Goal: Entertainment & Leisure: Consume media (video, audio)

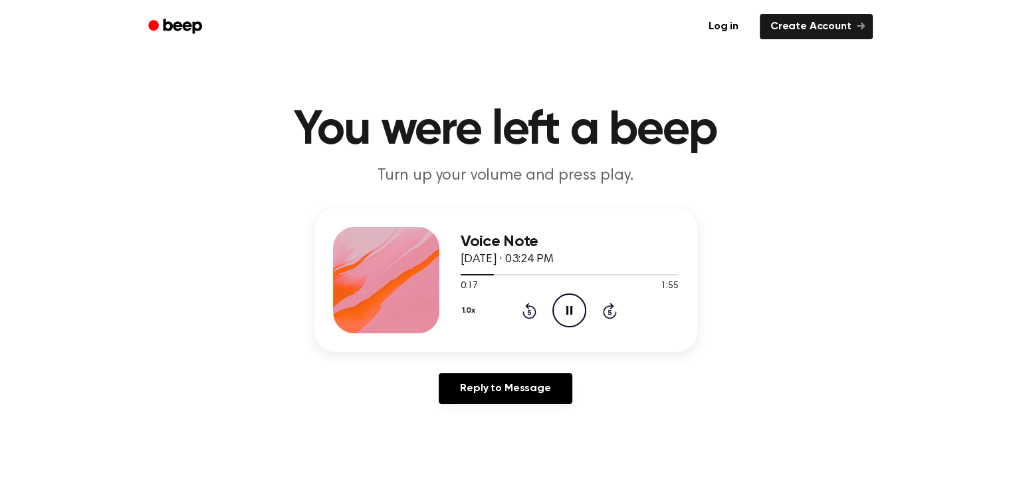
click at [529, 314] on icon "Rewind 5 seconds" at bounding box center [529, 310] width 15 height 17
click at [570, 317] on icon "Pause Audio" at bounding box center [570, 310] width 34 height 34
click at [570, 317] on icon "Play Audio" at bounding box center [570, 310] width 34 height 34
click at [570, 317] on icon "Pause Audio" at bounding box center [570, 310] width 34 height 34
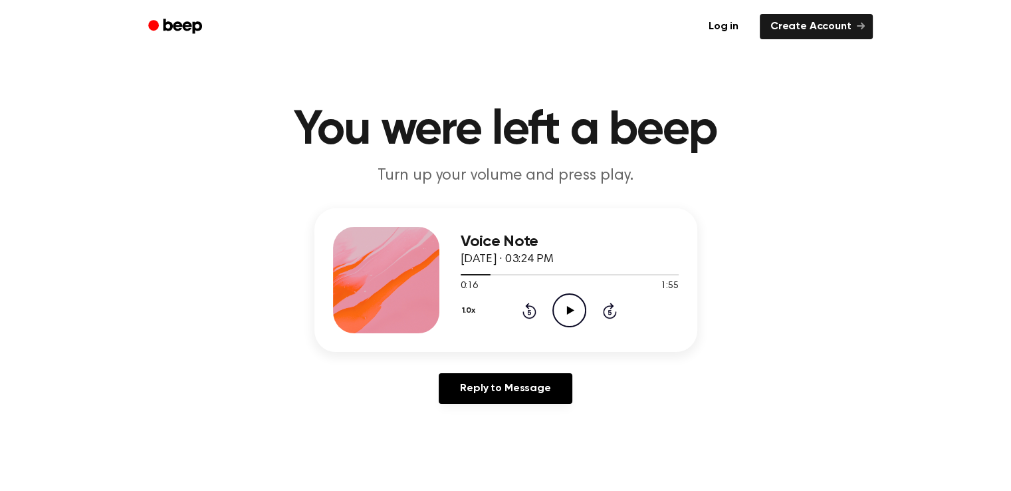
click at [570, 317] on icon "Play Audio" at bounding box center [570, 310] width 34 height 34
click at [529, 314] on icon "Rewind 5 seconds" at bounding box center [529, 310] width 15 height 17
click at [571, 322] on icon "Pause Audio" at bounding box center [570, 310] width 34 height 34
click at [530, 315] on icon "Rewind 5 seconds" at bounding box center [529, 310] width 15 height 17
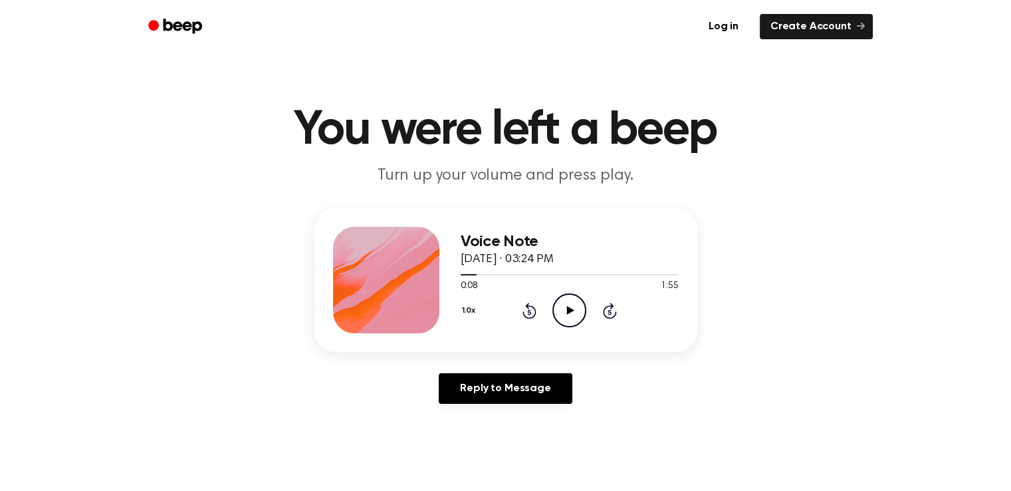
click at [578, 309] on icon "Play Audio" at bounding box center [570, 310] width 34 height 34
click at [578, 309] on icon "Pause Audio" at bounding box center [570, 310] width 34 height 34
click at [531, 315] on icon "Rewind 5 seconds" at bounding box center [529, 310] width 15 height 17
click at [562, 317] on icon "Play Audio" at bounding box center [570, 310] width 34 height 34
click at [562, 317] on icon "Pause Audio" at bounding box center [570, 310] width 34 height 34
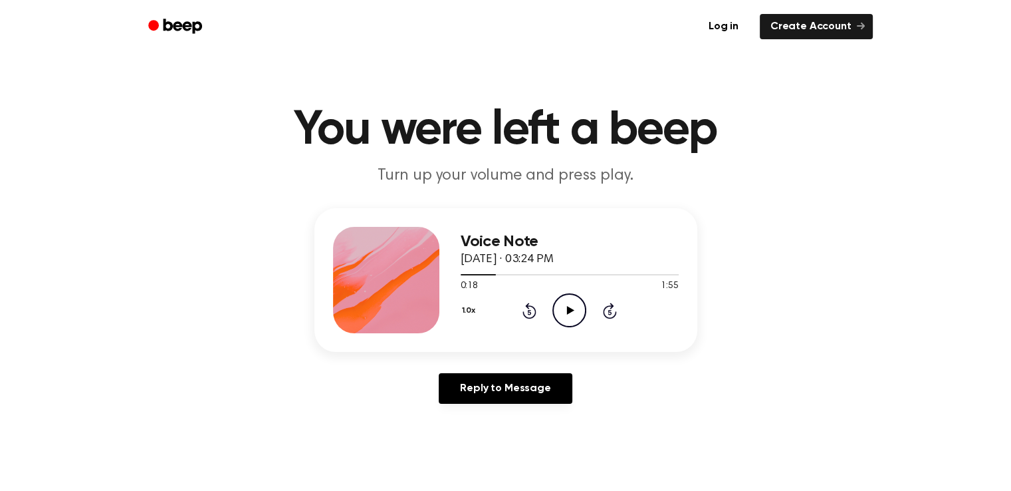
click at [563, 317] on icon "Play Audio" at bounding box center [570, 310] width 34 height 34
click at [563, 317] on icon "Pause Audio" at bounding box center [570, 310] width 34 height 34
click at [563, 317] on icon "Play Audio" at bounding box center [570, 310] width 34 height 34
click at [563, 317] on icon "Pause Audio" at bounding box center [570, 310] width 34 height 34
click at [563, 317] on icon "Play Audio" at bounding box center [570, 310] width 34 height 34
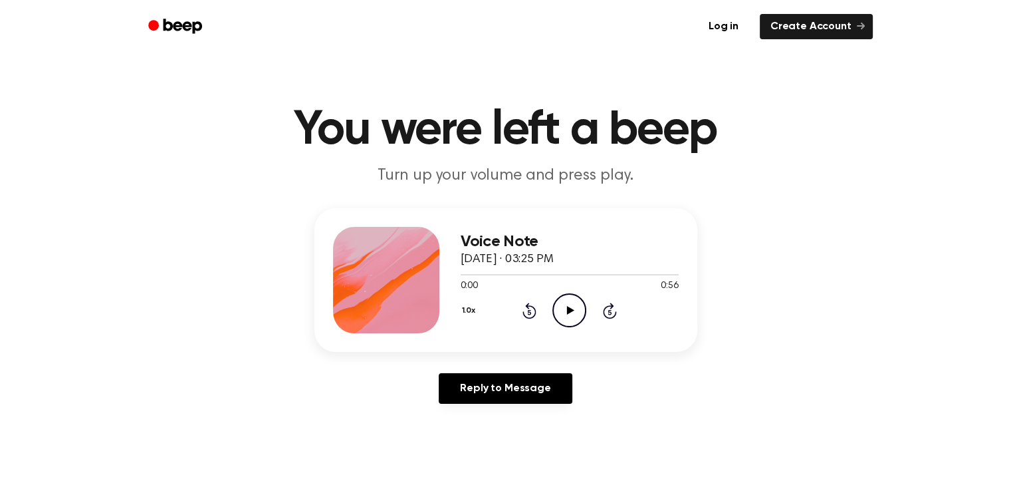
click at [566, 313] on icon "Play Audio" at bounding box center [570, 310] width 34 height 34
click at [557, 307] on icon "Play Audio" at bounding box center [570, 310] width 34 height 34
click at [563, 312] on icon "Play Audio" at bounding box center [570, 310] width 34 height 34
click at [574, 309] on icon "Pause Audio" at bounding box center [570, 310] width 34 height 34
click at [531, 316] on icon at bounding box center [530, 311] width 14 height 16
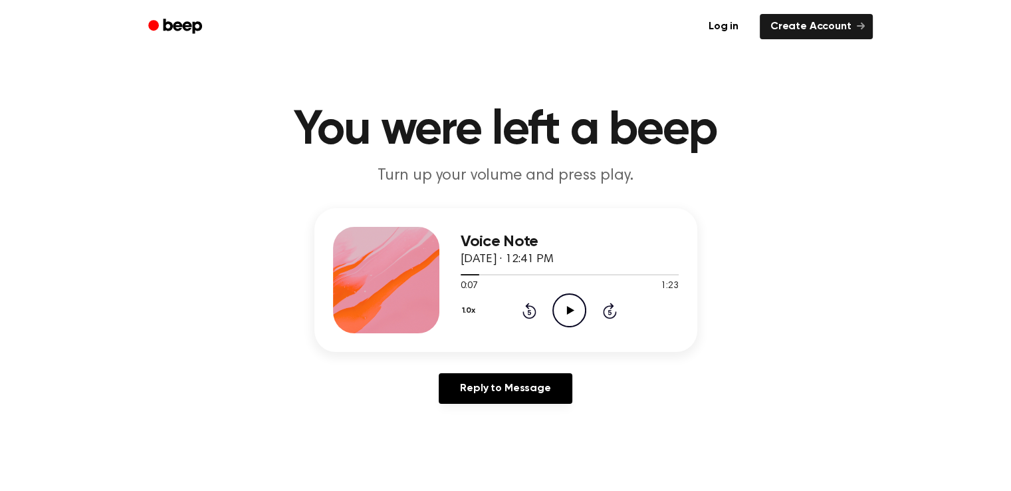
click at [563, 309] on icon "Play Audio" at bounding box center [570, 310] width 34 height 34
click at [564, 309] on icon "Play Audio" at bounding box center [570, 310] width 34 height 34
click at [569, 313] on icon at bounding box center [570, 310] width 7 height 9
click at [567, 312] on icon at bounding box center [570, 310] width 7 height 9
click at [568, 307] on icon at bounding box center [570, 310] width 7 height 9
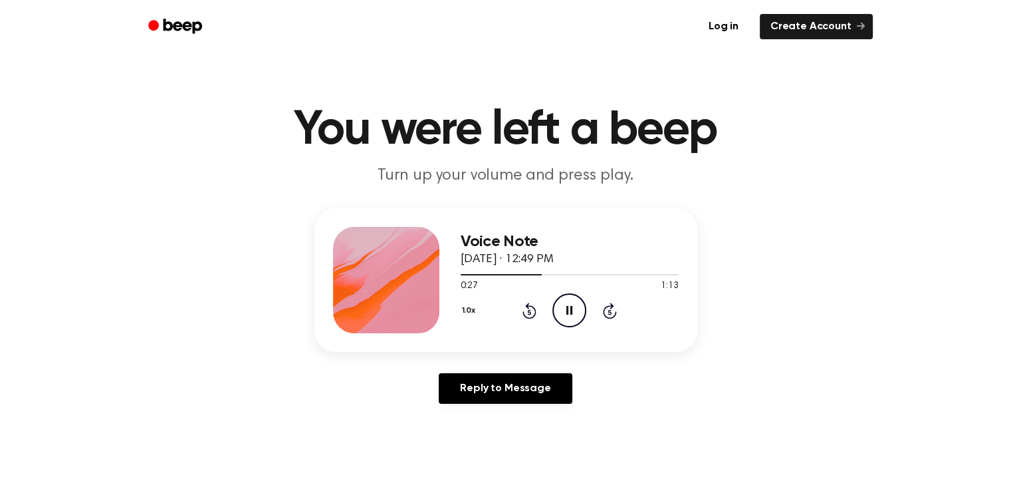
click at [531, 309] on icon "Rewind 5 seconds" at bounding box center [529, 310] width 15 height 17
click at [531, 308] on icon "Rewind 5 seconds" at bounding box center [529, 310] width 15 height 17
click at [531, 307] on icon "Rewind 5 seconds" at bounding box center [529, 310] width 15 height 17
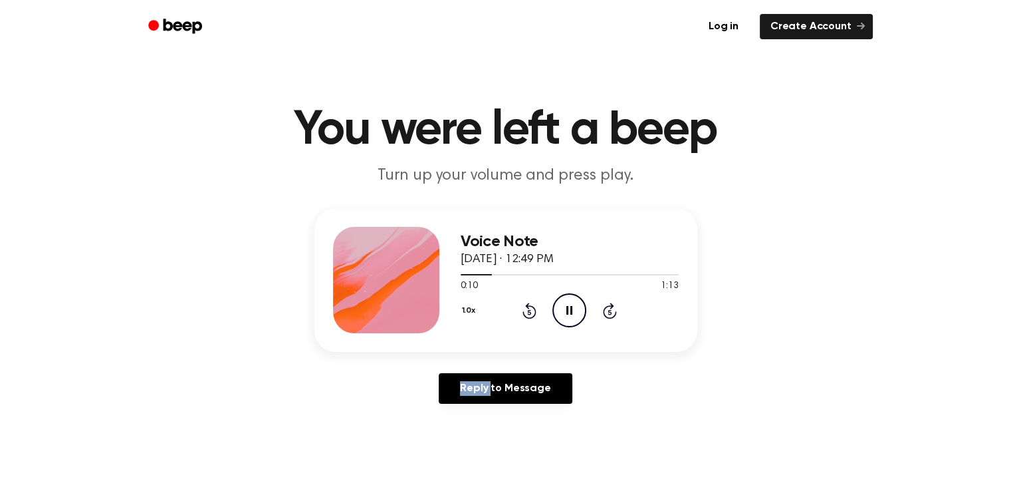
click at [531, 307] on icon "Rewind 5 seconds" at bounding box center [529, 310] width 15 height 17
click at [570, 314] on icon "Pause Audio" at bounding box center [570, 310] width 34 height 34
click at [568, 318] on icon "Play Audio" at bounding box center [570, 310] width 34 height 34
click at [568, 318] on icon "Pause Audio" at bounding box center [570, 310] width 34 height 34
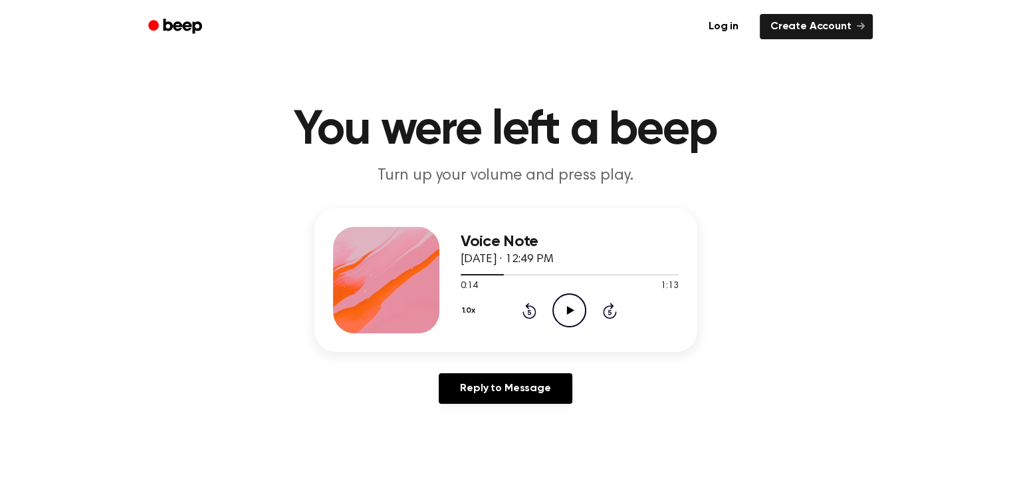
click at [568, 318] on icon "Play Audio" at bounding box center [570, 310] width 34 height 34
click at [568, 318] on icon "Pause Audio" at bounding box center [570, 310] width 34 height 34
click at [568, 318] on icon "Play Audio" at bounding box center [570, 310] width 34 height 34
click at [568, 318] on icon "Pause Audio" at bounding box center [570, 310] width 34 height 34
click at [568, 318] on icon "Play Audio" at bounding box center [570, 310] width 34 height 34
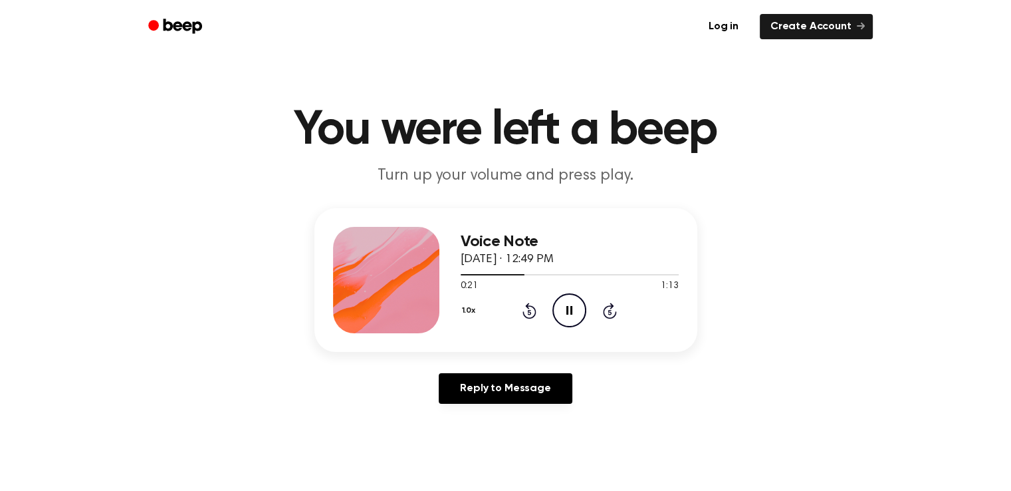
click at [568, 318] on icon "Pause Audio" at bounding box center [570, 310] width 34 height 34
click at [568, 318] on icon "Play Audio" at bounding box center [570, 310] width 34 height 34
click at [529, 307] on icon at bounding box center [530, 311] width 14 height 16
click at [571, 305] on icon "Pause Audio" at bounding box center [570, 310] width 34 height 34
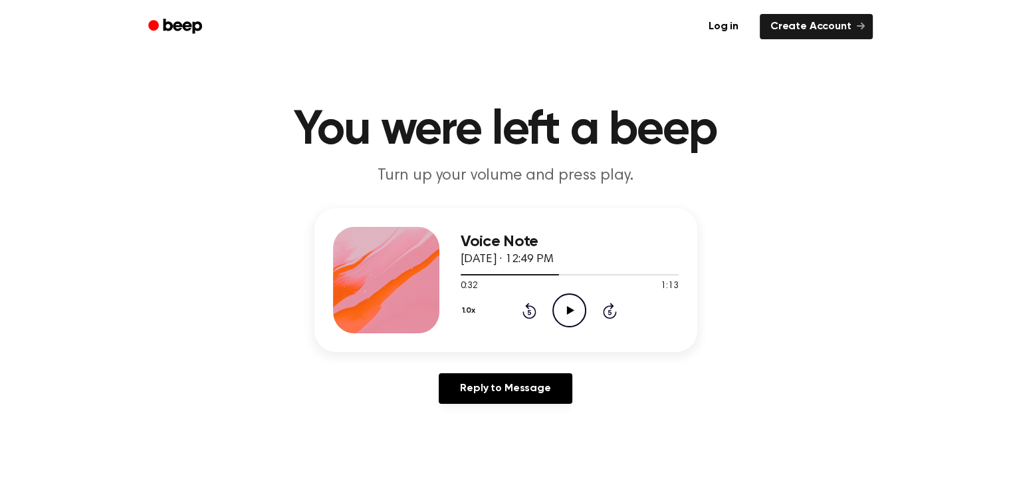
click at [571, 305] on icon "Play Audio" at bounding box center [570, 310] width 34 height 34
click at [566, 307] on icon "Play Audio" at bounding box center [570, 310] width 34 height 34
click at [526, 312] on icon "Rewind 5 seconds" at bounding box center [529, 310] width 15 height 17
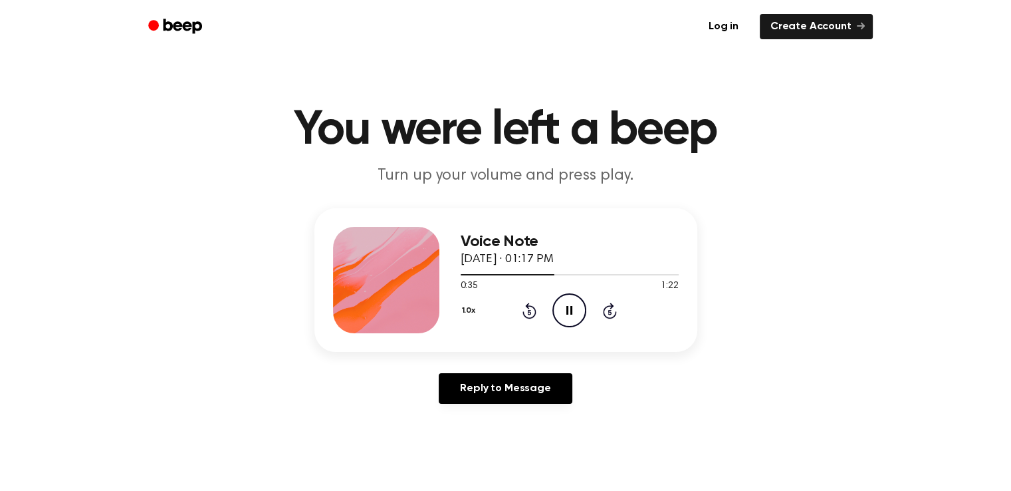
click at [574, 320] on icon "Pause Audio" at bounding box center [570, 310] width 34 height 34
click at [527, 307] on icon at bounding box center [530, 311] width 14 height 16
click at [563, 307] on icon "Play Audio" at bounding box center [570, 310] width 34 height 34
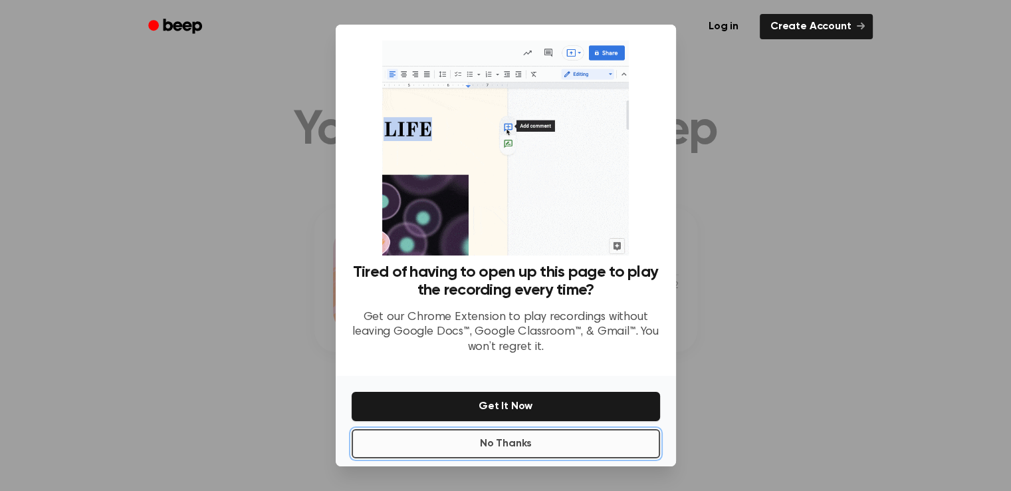
click at [516, 439] on button "No Thanks" at bounding box center [506, 443] width 309 height 29
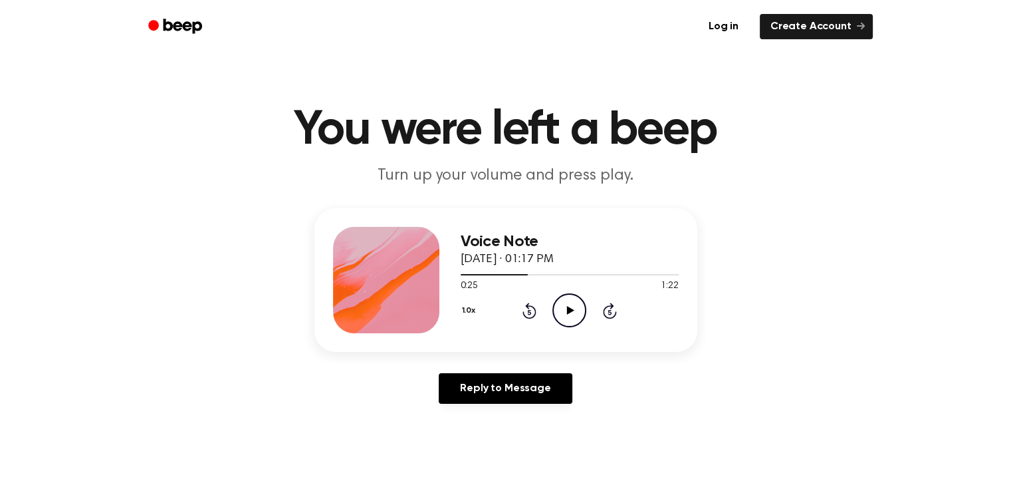
click at [564, 305] on icon "Play Audio" at bounding box center [570, 310] width 34 height 34
click at [524, 311] on icon at bounding box center [530, 311] width 14 height 16
click at [523, 311] on icon at bounding box center [530, 311] width 14 height 16
click at [564, 313] on icon "Pause Audio" at bounding box center [570, 310] width 34 height 34
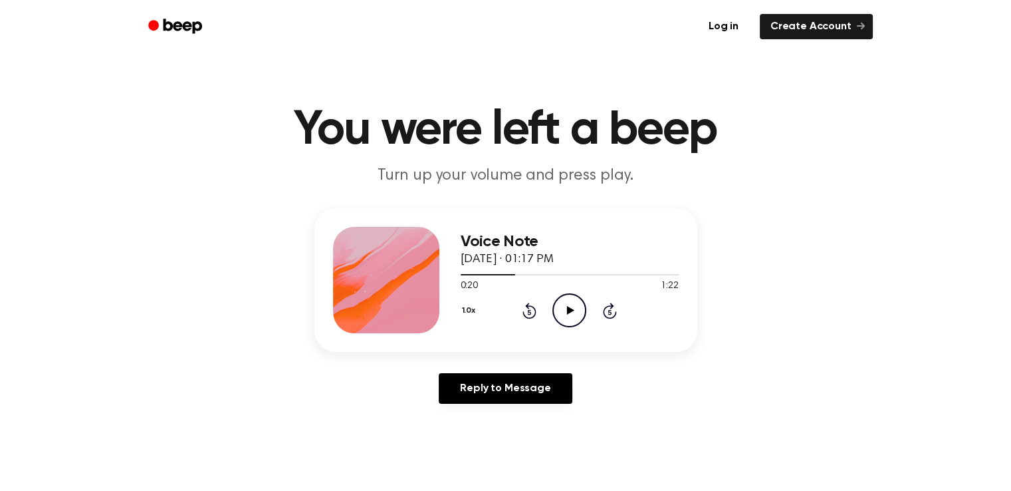
click at [533, 314] on icon at bounding box center [530, 311] width 14 height 16
click at [565, 309] on icon "Play Audio" at bounding box center [570, 310] width 34 height 34
click at [565, 309] on icon "Pause Audio" at bounding box center [570, 310] width 34 height 34
click at [565, 309] on icon "Play Audio" at bounding box center [570, 310] width 34 height 34
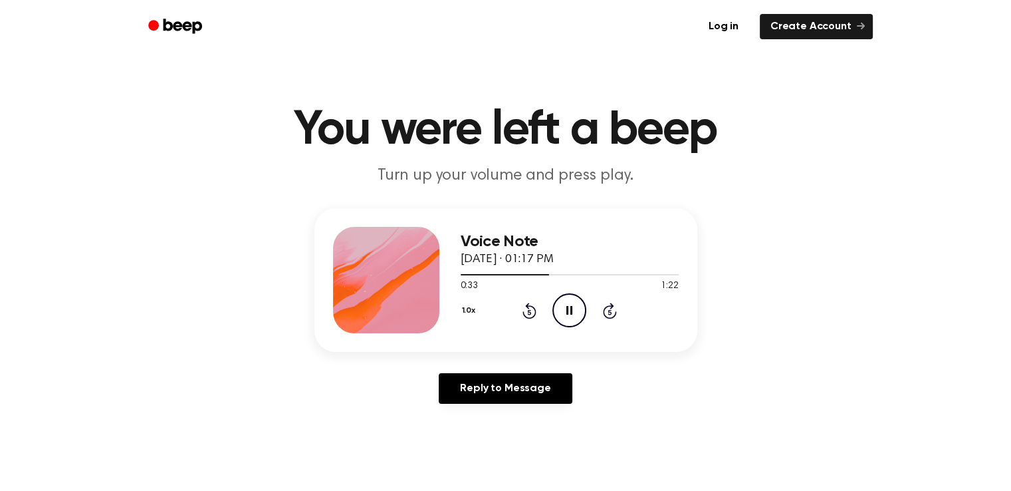
click at [565, 309] on icon "Pause Audio" at bounding box center [570, 310] width 34 height 34
click at [565, 309] on icon "Play Audio" at bounding box center [570, 310] width 34 height 34
click at [569, 313] on icon "Play Audio" at bounding box center [570, 310] width 34 height 34
click at [571, 322] on icon "Play Audio" at bounding box center [570, 310] width 34 height 34
click at [565, 307] on icon "Pause Audio" at bounding box center [570, 310] width 34 height 34
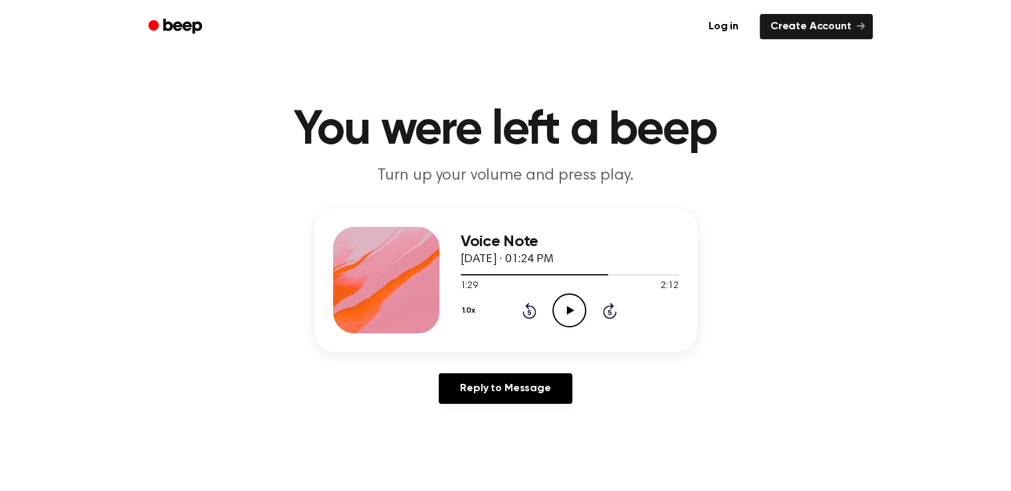
click at [573, 309] on icon "Play Audio" at bounding box center [570, 310] width 34 height 34
click at [569, 316] on icon "Play Audio" at bounding box center [570, 310] width 34 height 34
click at [561, 311] on icon "Play Audio" at bounding box center [570, 310] width 34 height 34
click at [560, 318] on icon "Play Audio" at bounding box center [570, 310] width 34 height 34
click at [560, 318] on icon "Pause Audio" at bounding box center [570, 310] width 34 height 34
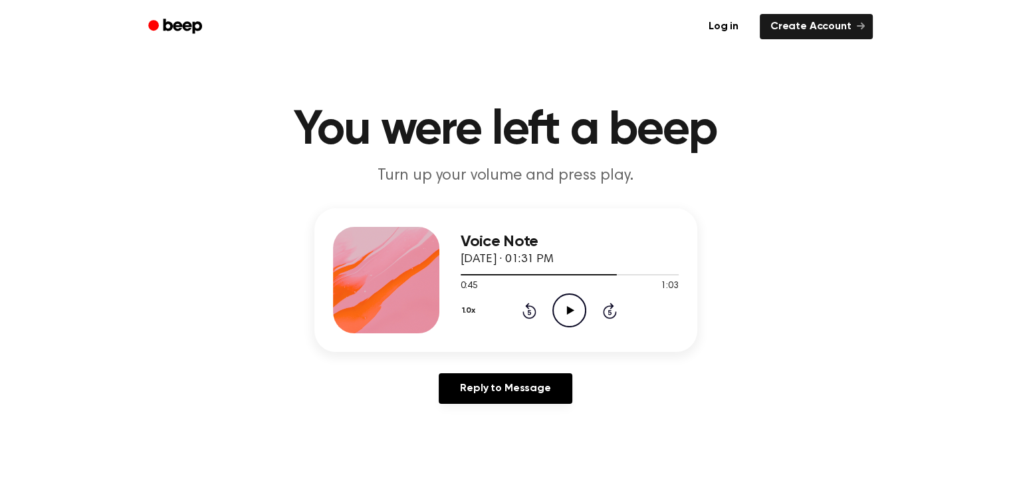
click at [560, 318] on icon "Play Audio" at bounding box center [570, 310] width 34 height 34
